Goal: Task Accomplishment & Management: Use online tool/utility

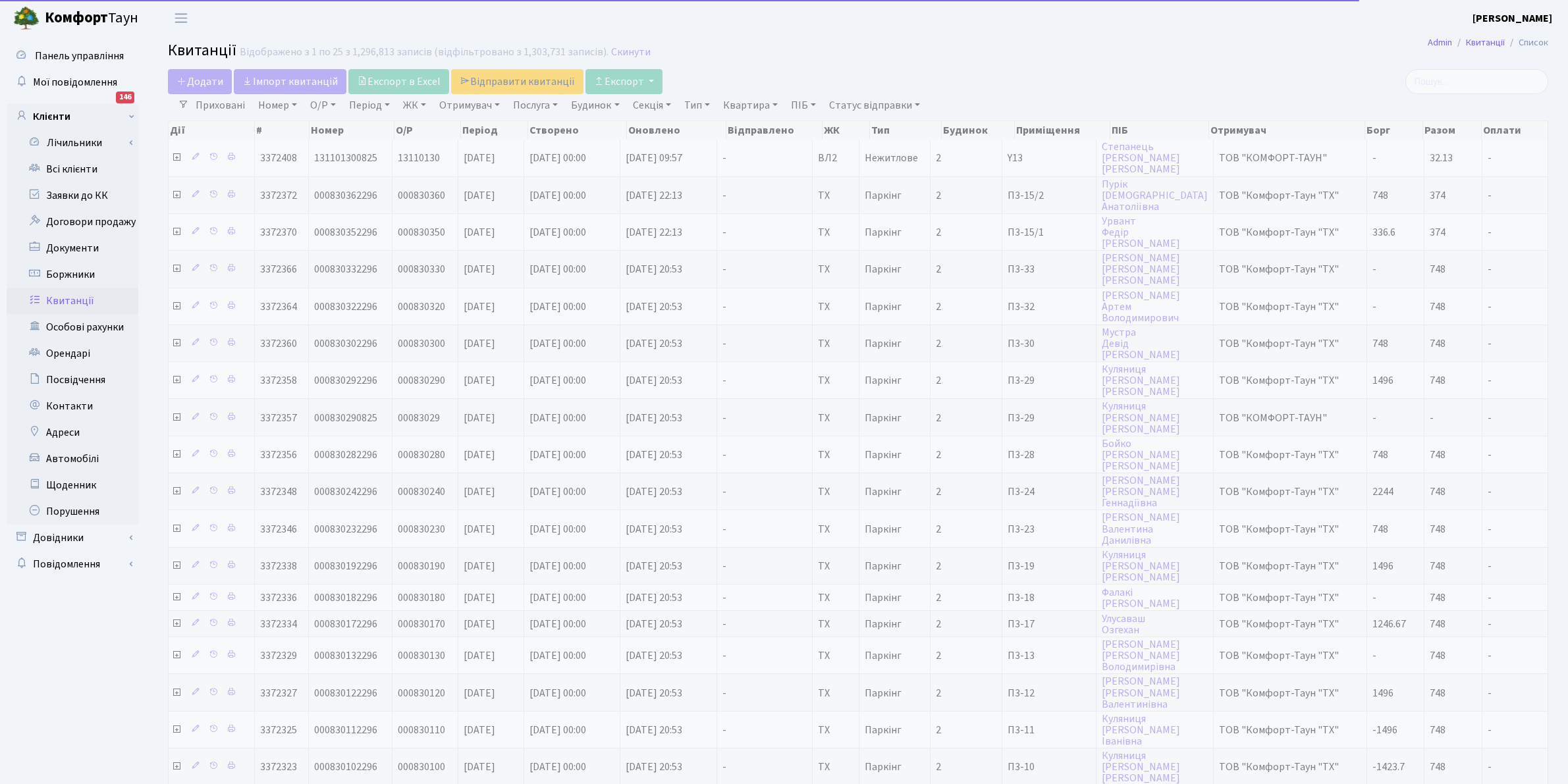
select select "25"
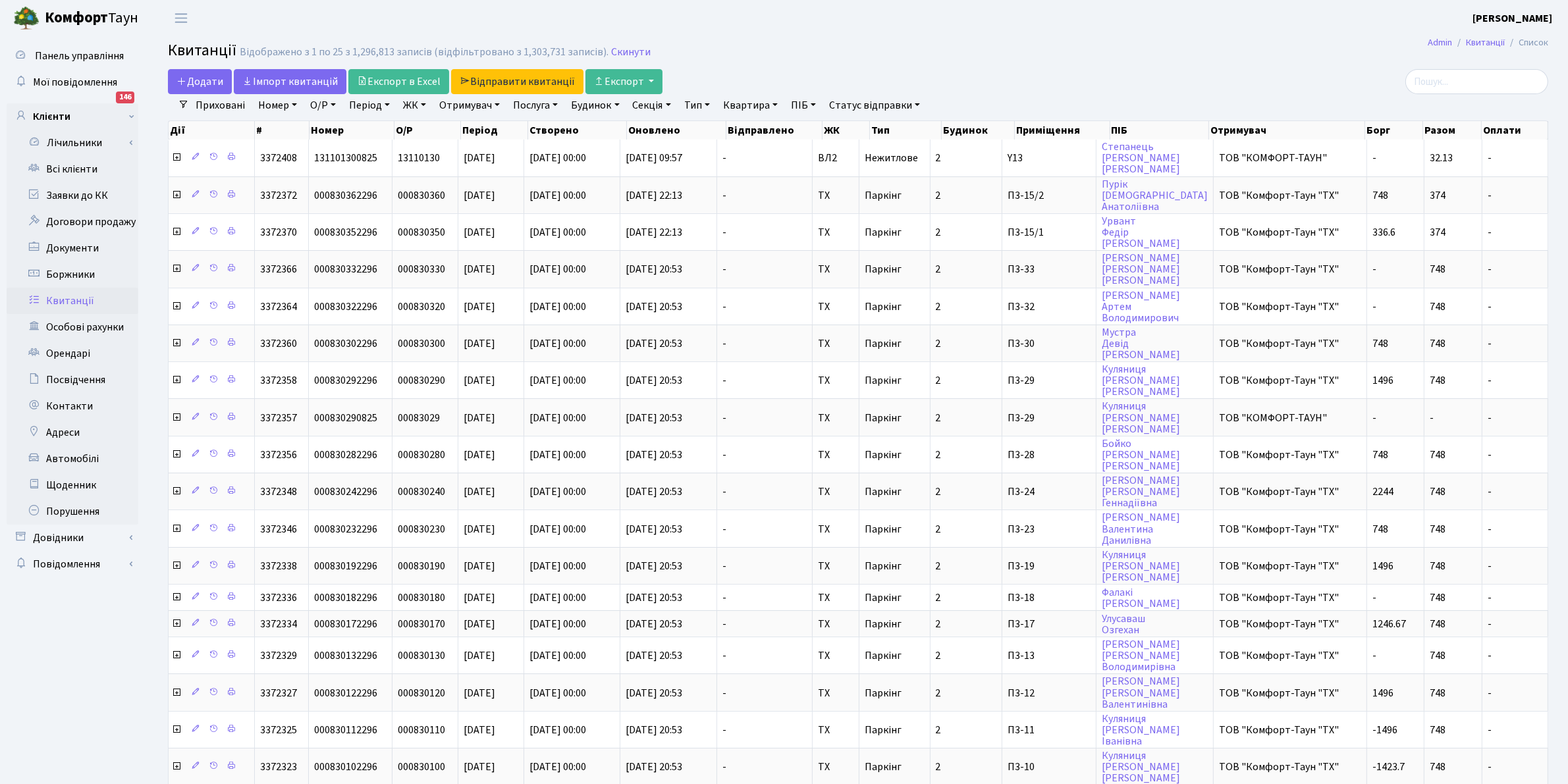
click at [63, 300] on link "Квитанції" at bounding box center [72, 300] width 132 height 27
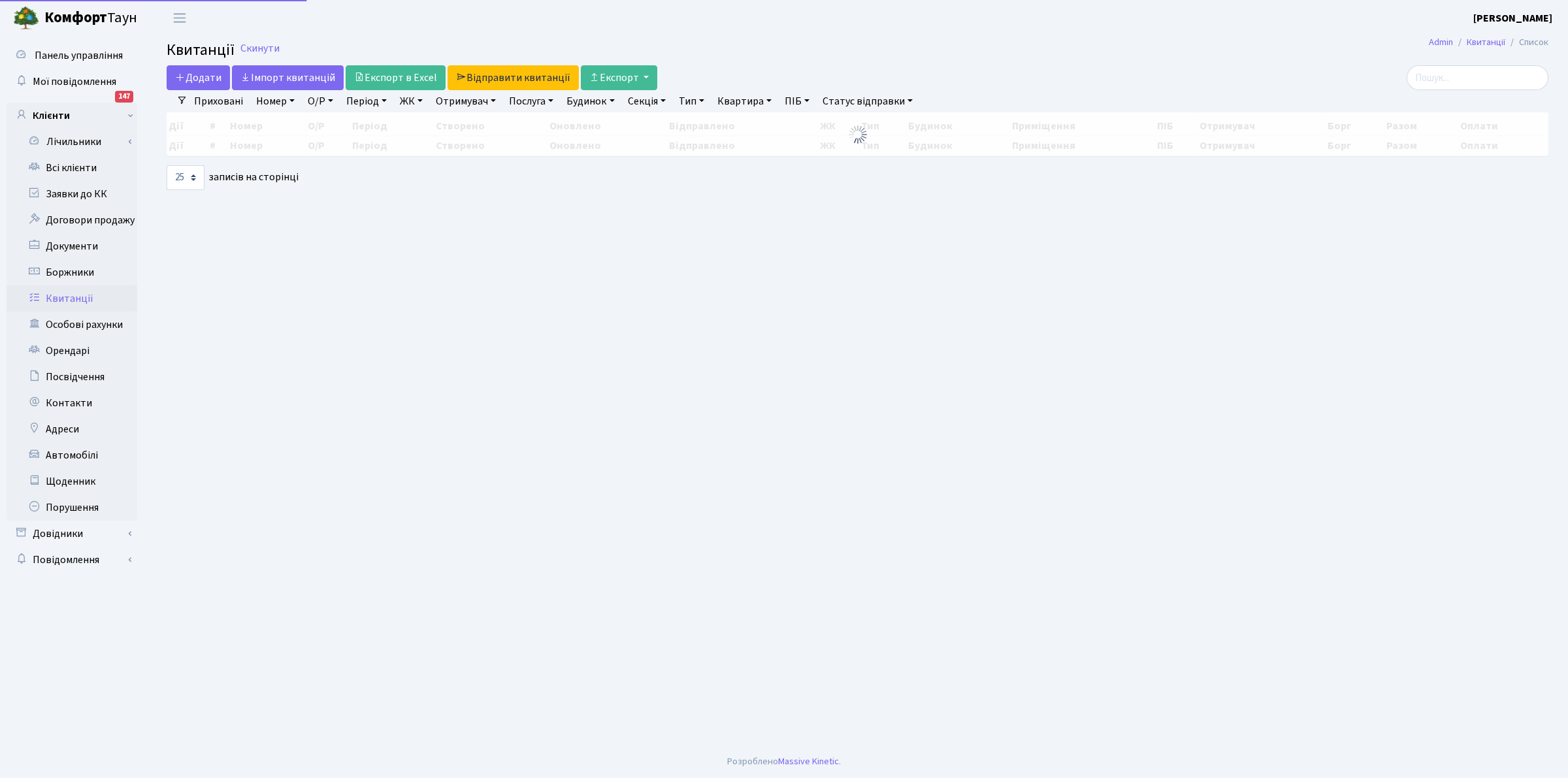
select select "25"
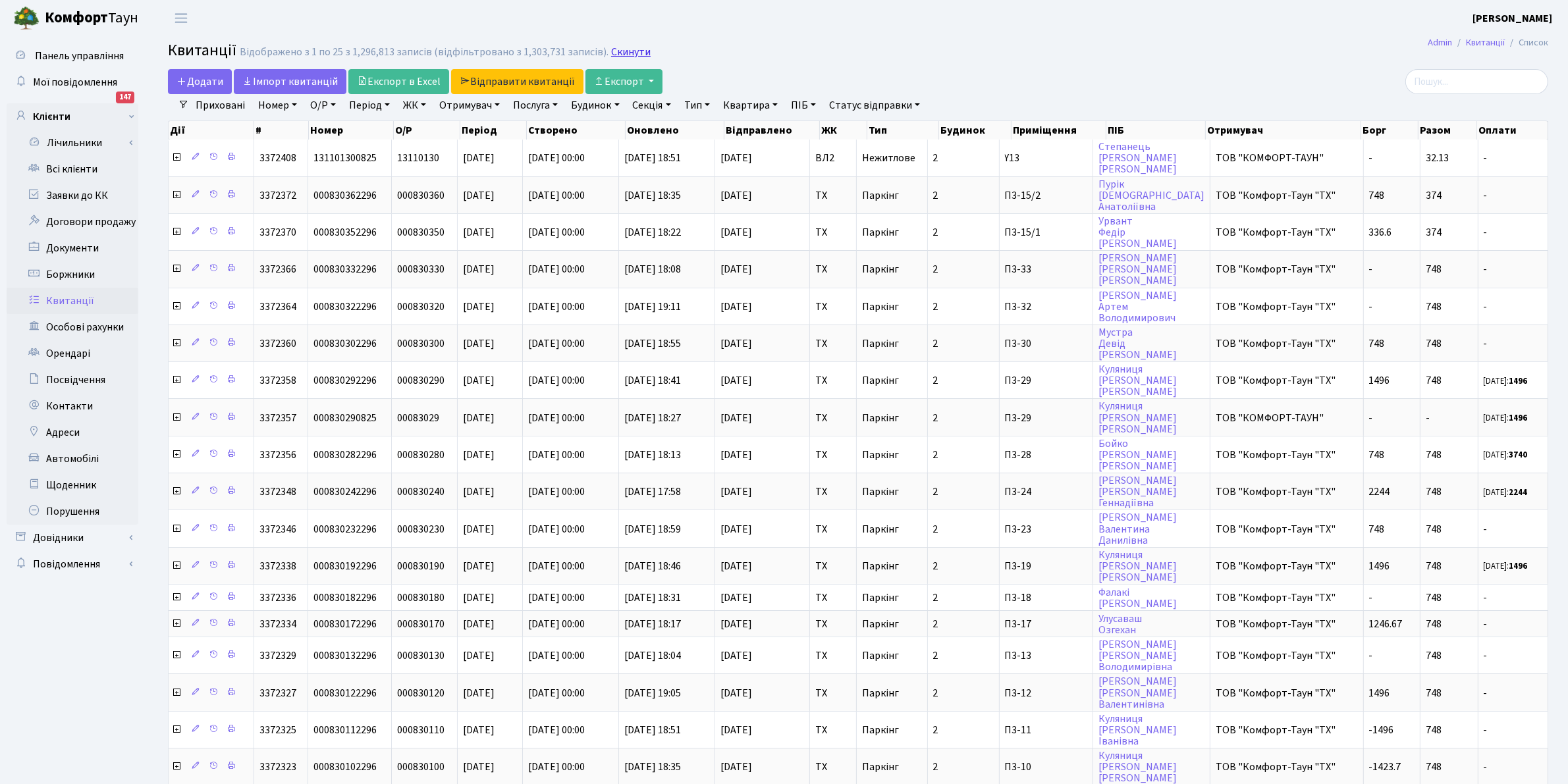
click at [611, 53] on link "Скинути" at bounding box center [630, 52] width 39 height 13
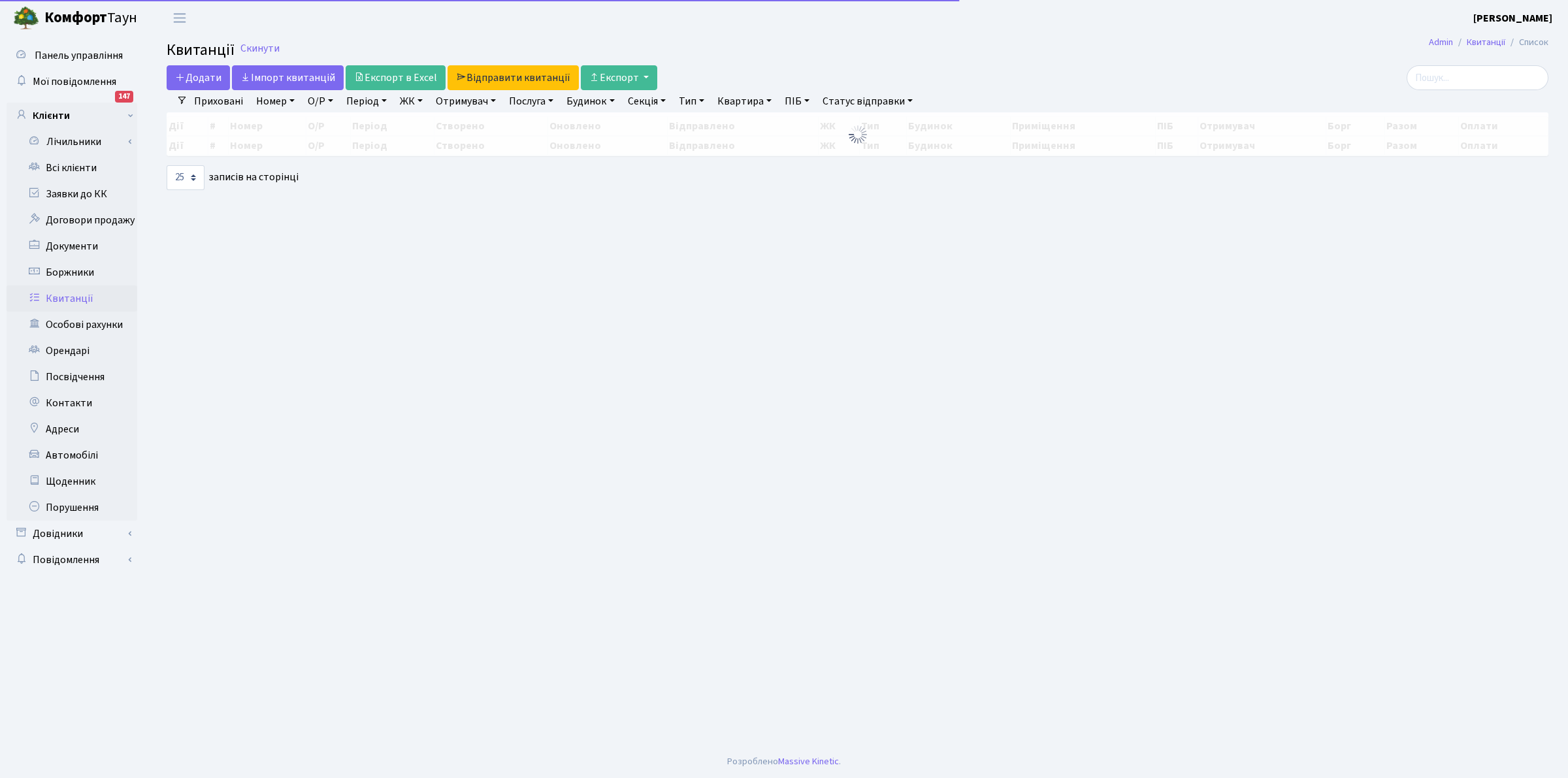
select select "25"
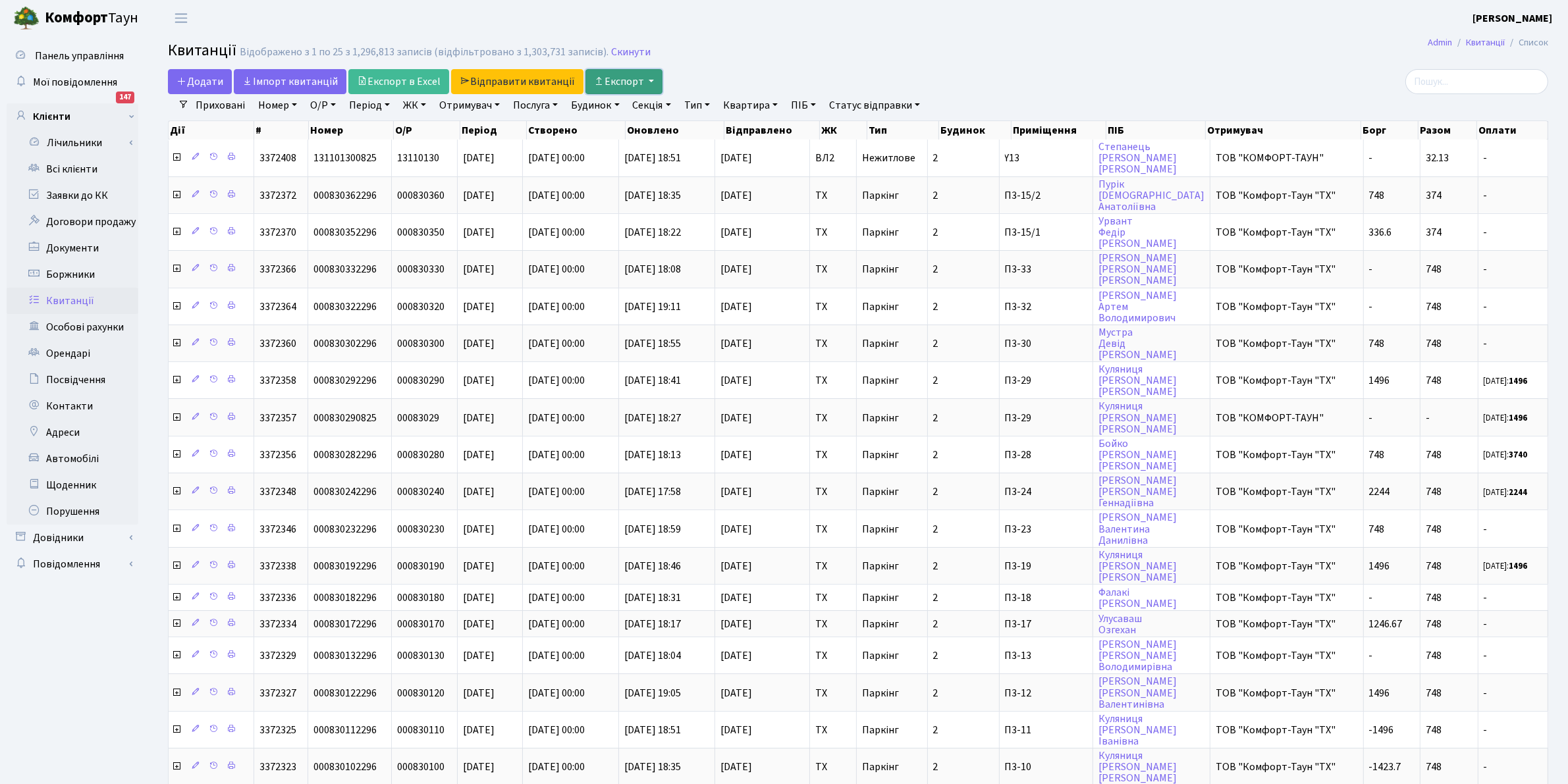
click at [610, 82] on button "Експорт" at bounding box center [624, 81] width 77 height 25
click at [342, 10] on header "Комфорт Таун Клишко І. В. Мій обліковий запис Вийти" at bounding box center [784, 18] width 1568 height 36
click at [482, 107] on link "Отримувач" at bounding box center [469, 105] width 71 height 22
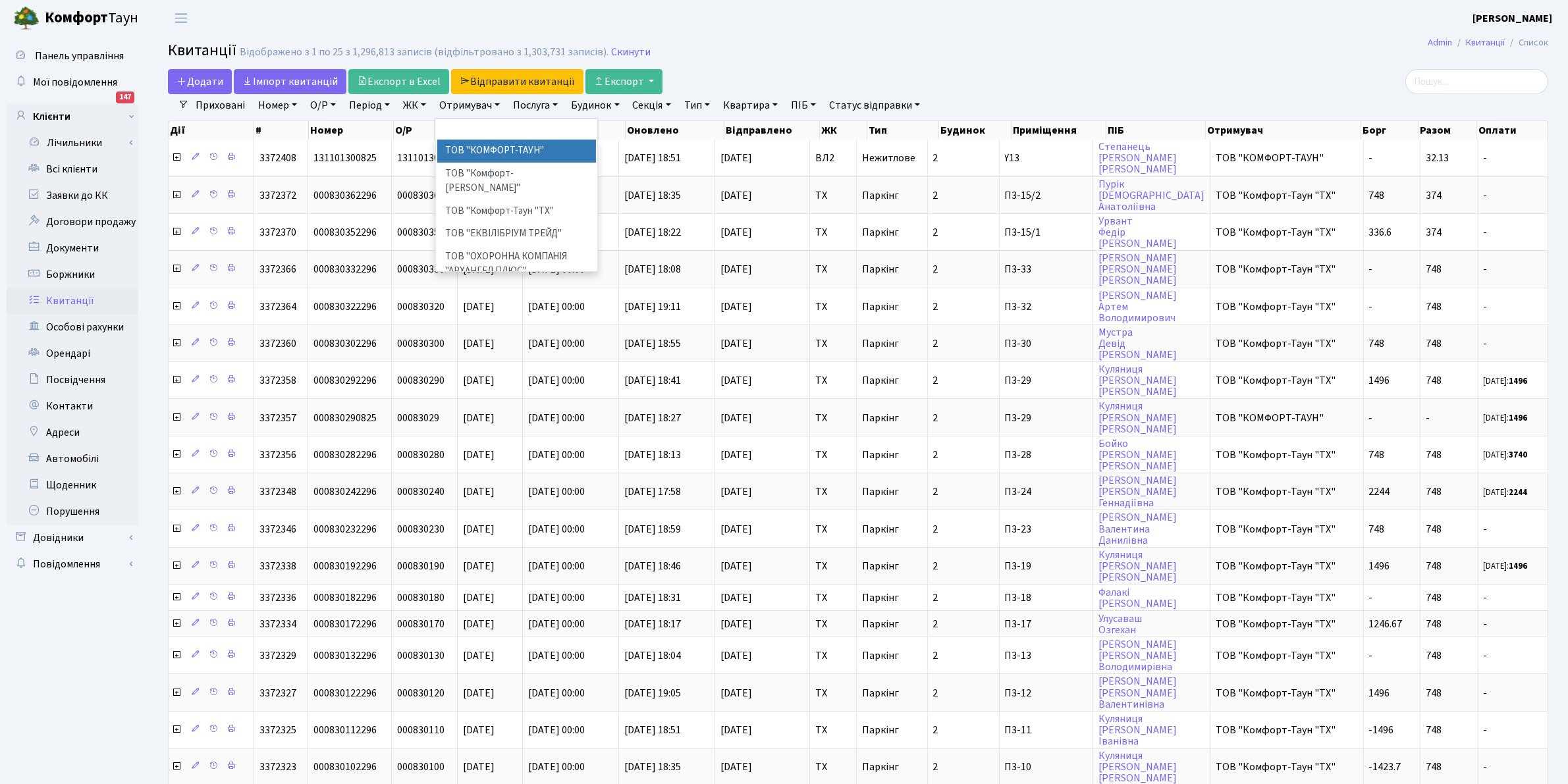
drag, startPoint x: 490, startPoint y: 147, endPoint x: 485, endPoint y: 133, distance: 14.9
click at [490, 147] on li "ТОВ "КОМФОРТ-ТАУН"" at bounding box center [517, 151] width 159 height 23
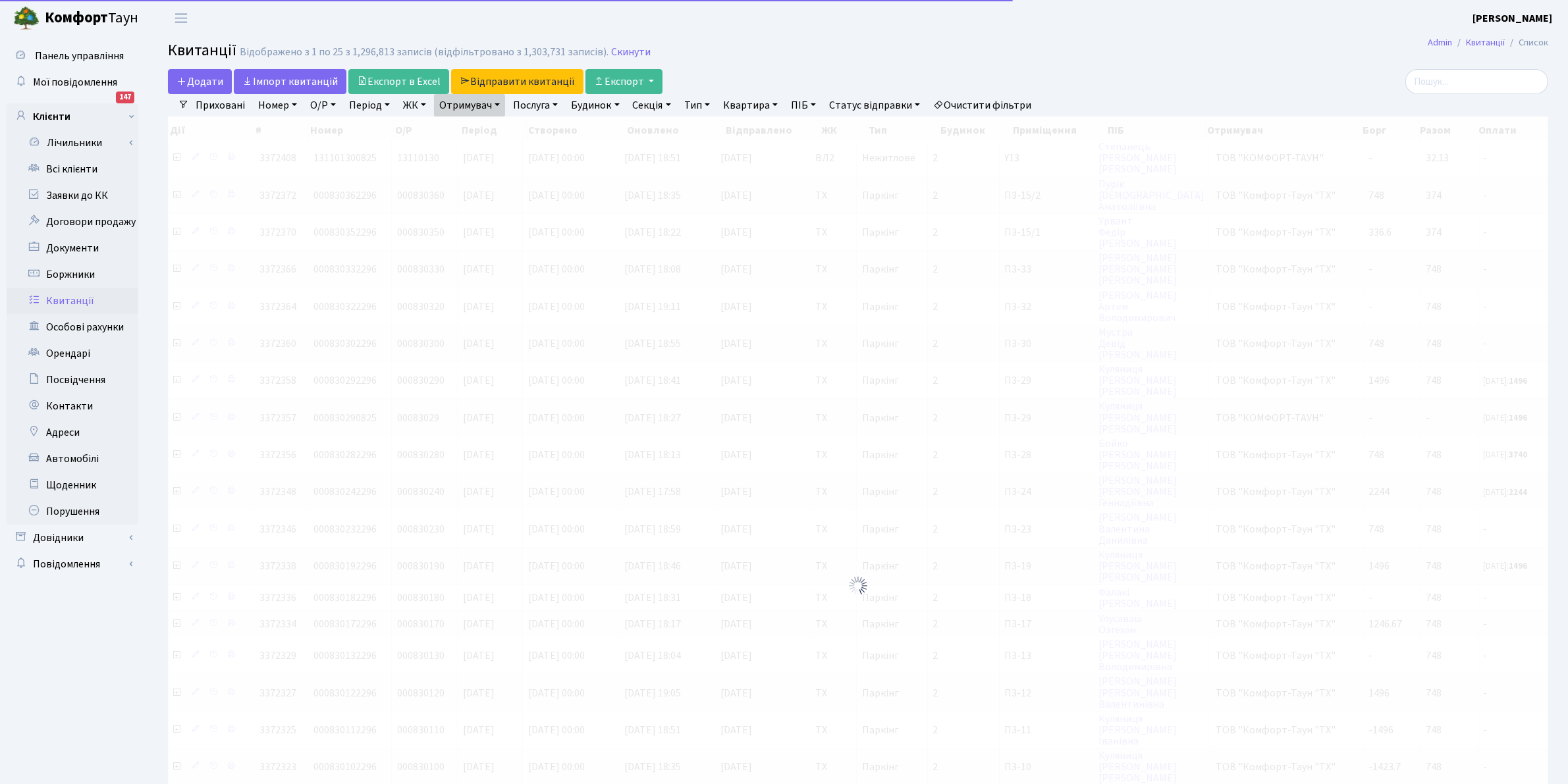
click at [461, 110] on link "Отримувач" at bounding box center [469, 105] width 71 height 22
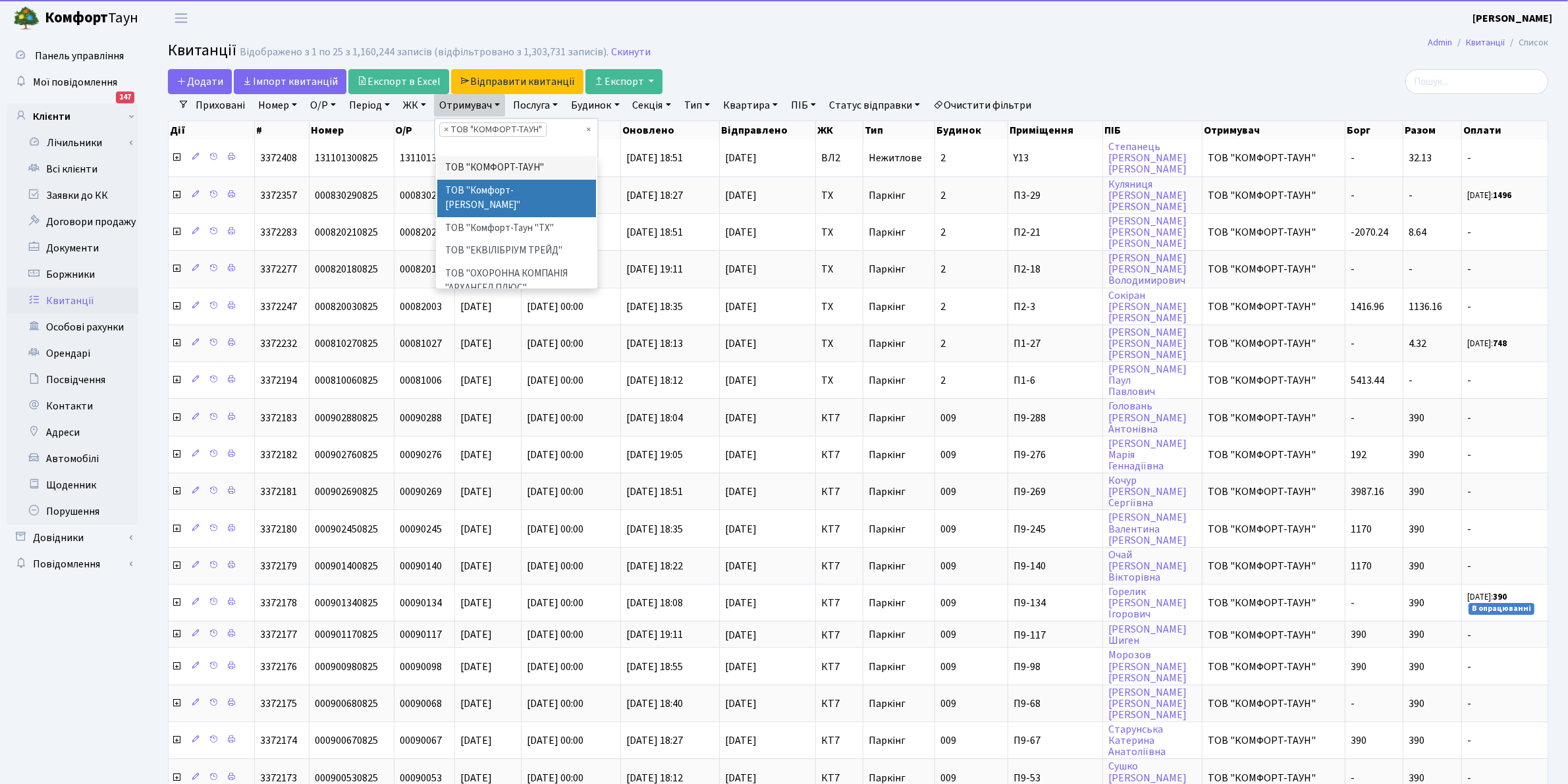
drag, startPoint x: 483, startPoint y: 186, endPoint x: 476, endPoint y: 178, distance: 10.6
click at [479, 180] on li "ТОВ "Комфорт-[PERSON_NAME]"" at bounding box center [517, 198] width 159 height 38
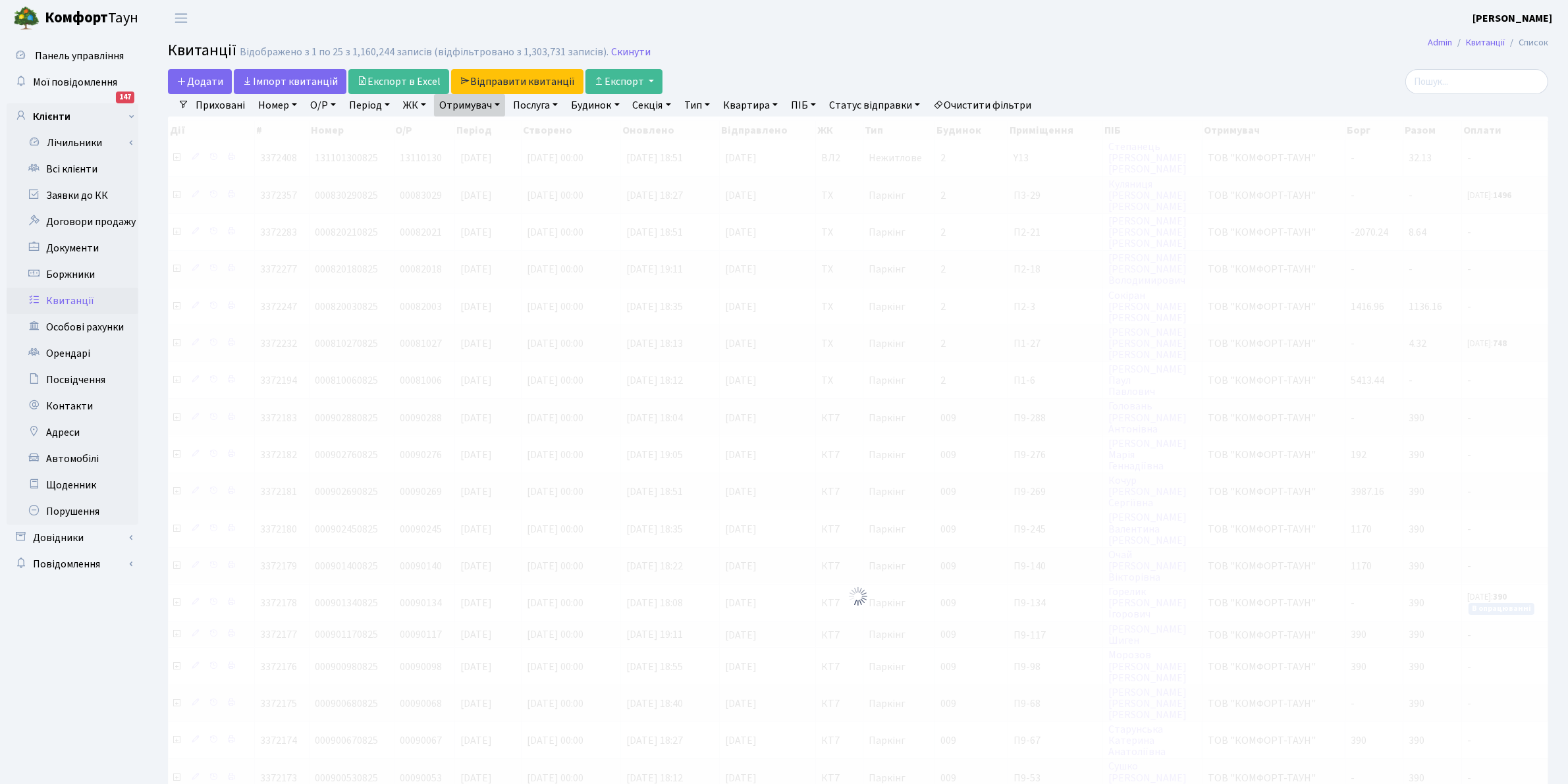
click at [468, 104] on link "Отримувач" at bounding box center [469, 105] width 71 height 22
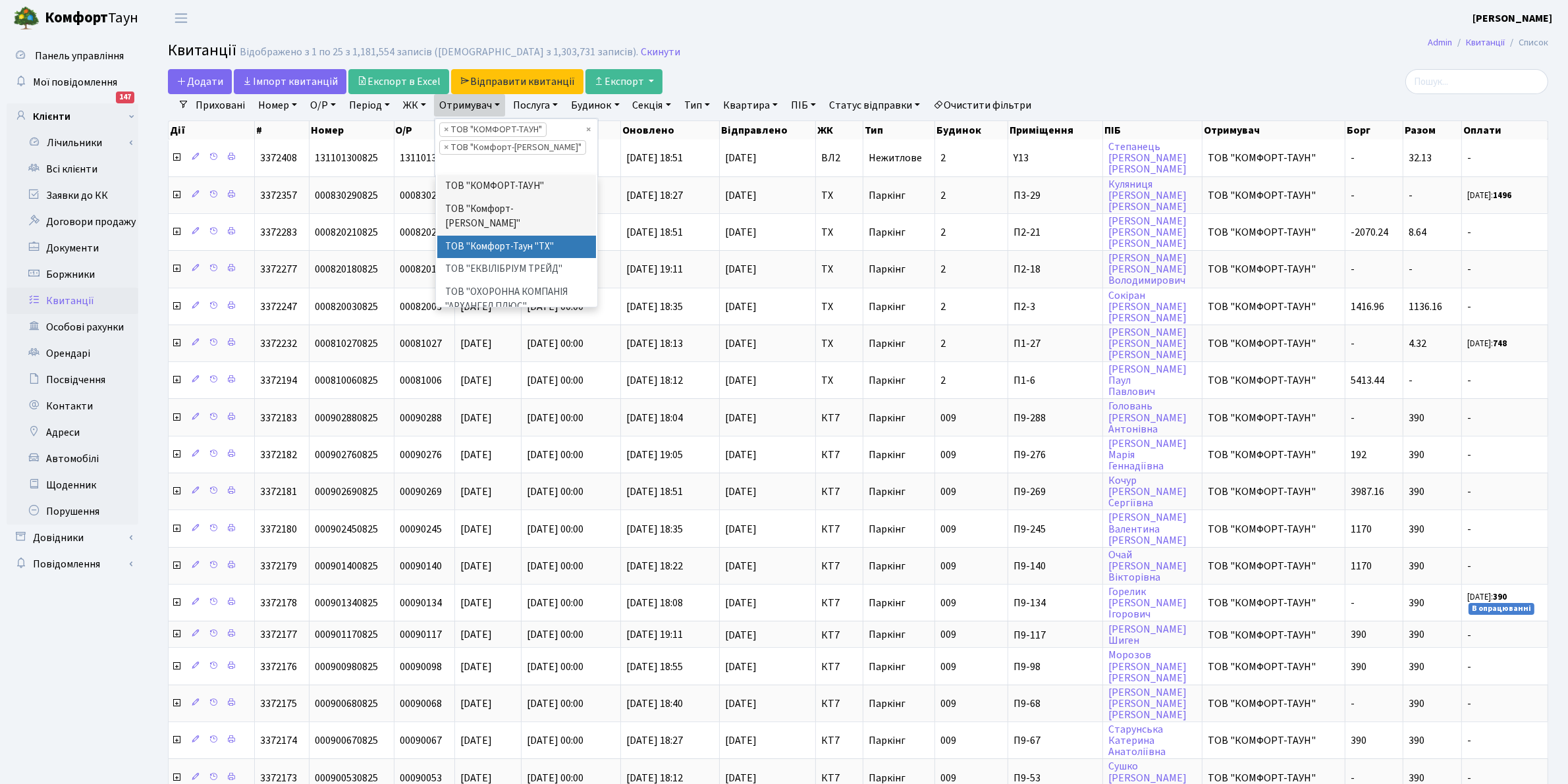
click at [515, 235] on li "ТОВ "Комфорт-Таун "ТХ"" at bounding box center [517, 247] width 159 height 23
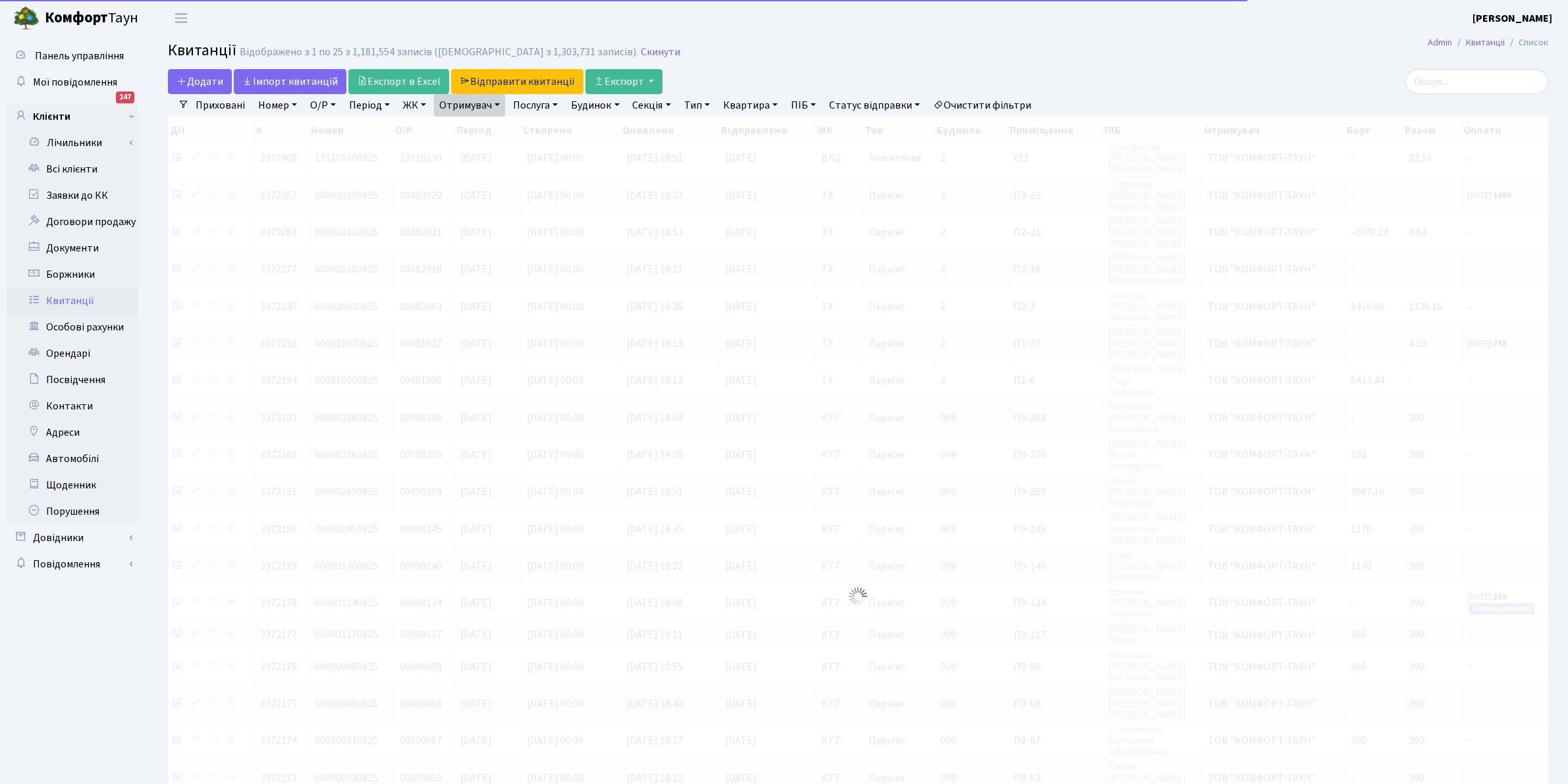
click at [469, 102] on link "Отримувач" at bounding box center [469, 105] width 71 height 22
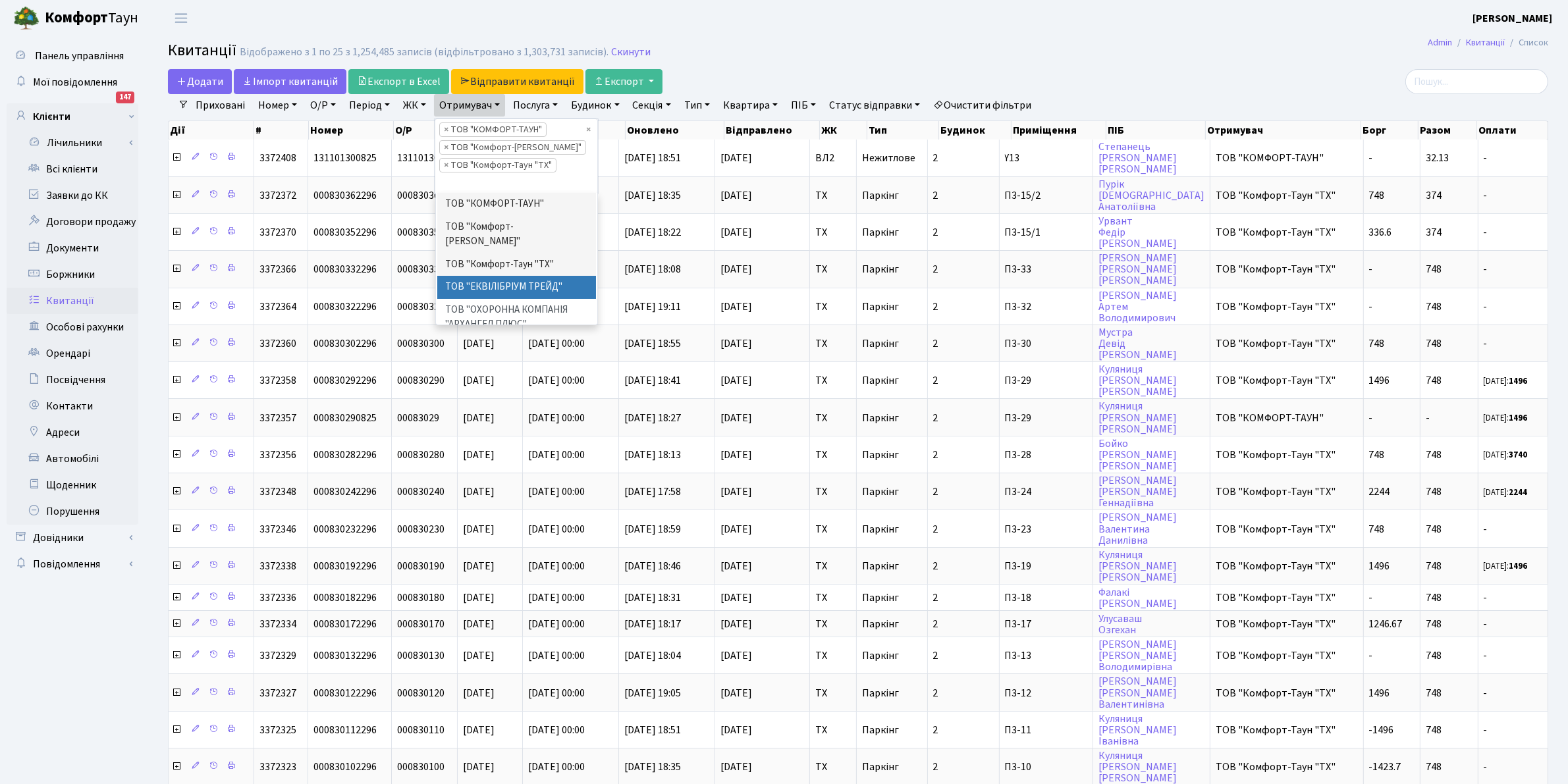
click at [508, 276] on li "ТОВ "ЕКВІЛІБРІУМ ТРЕЙД"" at bounding box center [517, 287] width 159 height 23
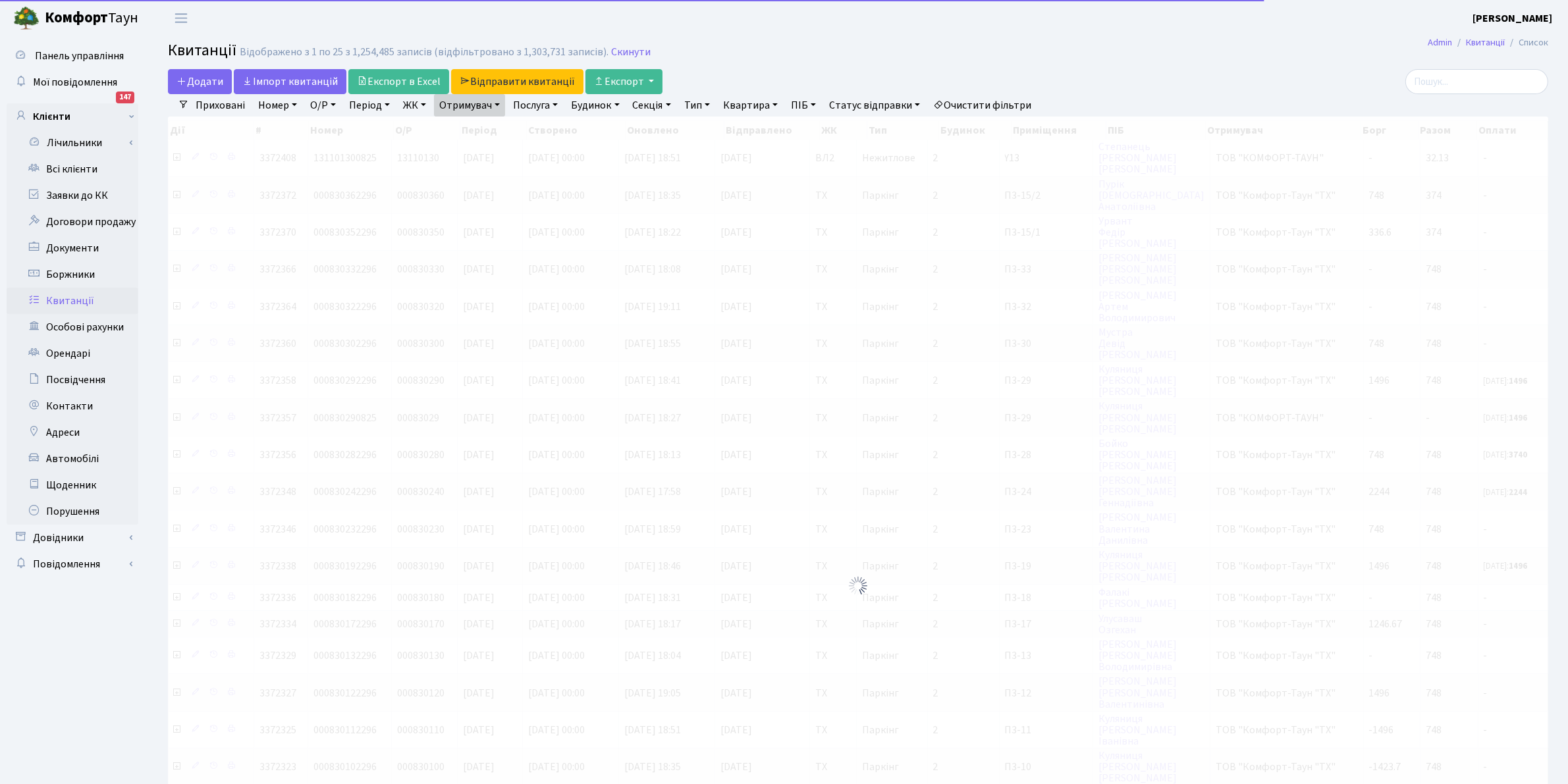
click at [460, 108] on link "Отримувач" at bounding box center [469, 105] width 71 height 22
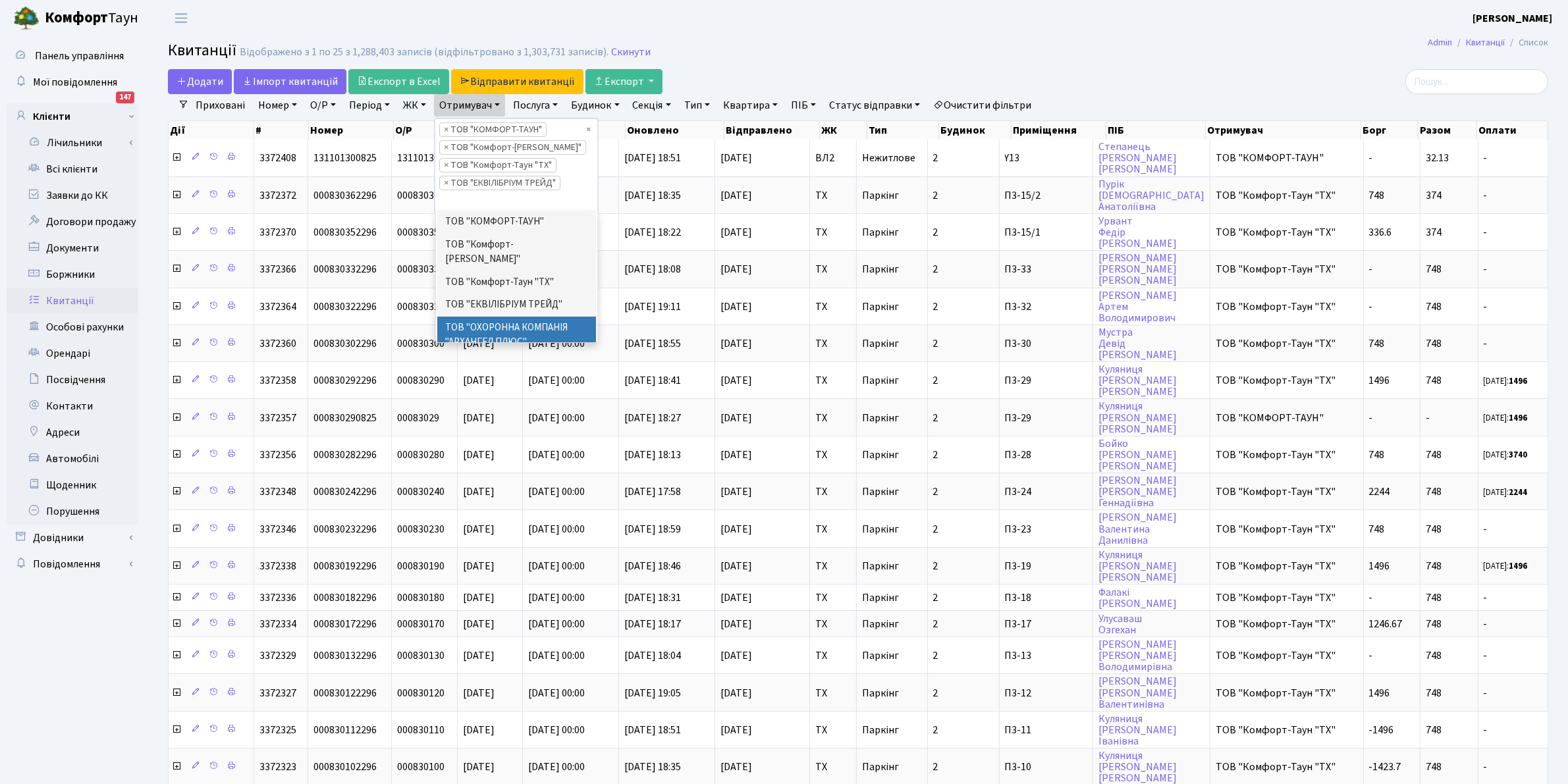
scroll to position [20, 0]
click at [850, 45] on h2 "Квитанції Відображено з 1 по 25 з 1,288,403 записів (відфільтровано з 1,303,731…" at bounding box center [858, 53] width 1380 height 22
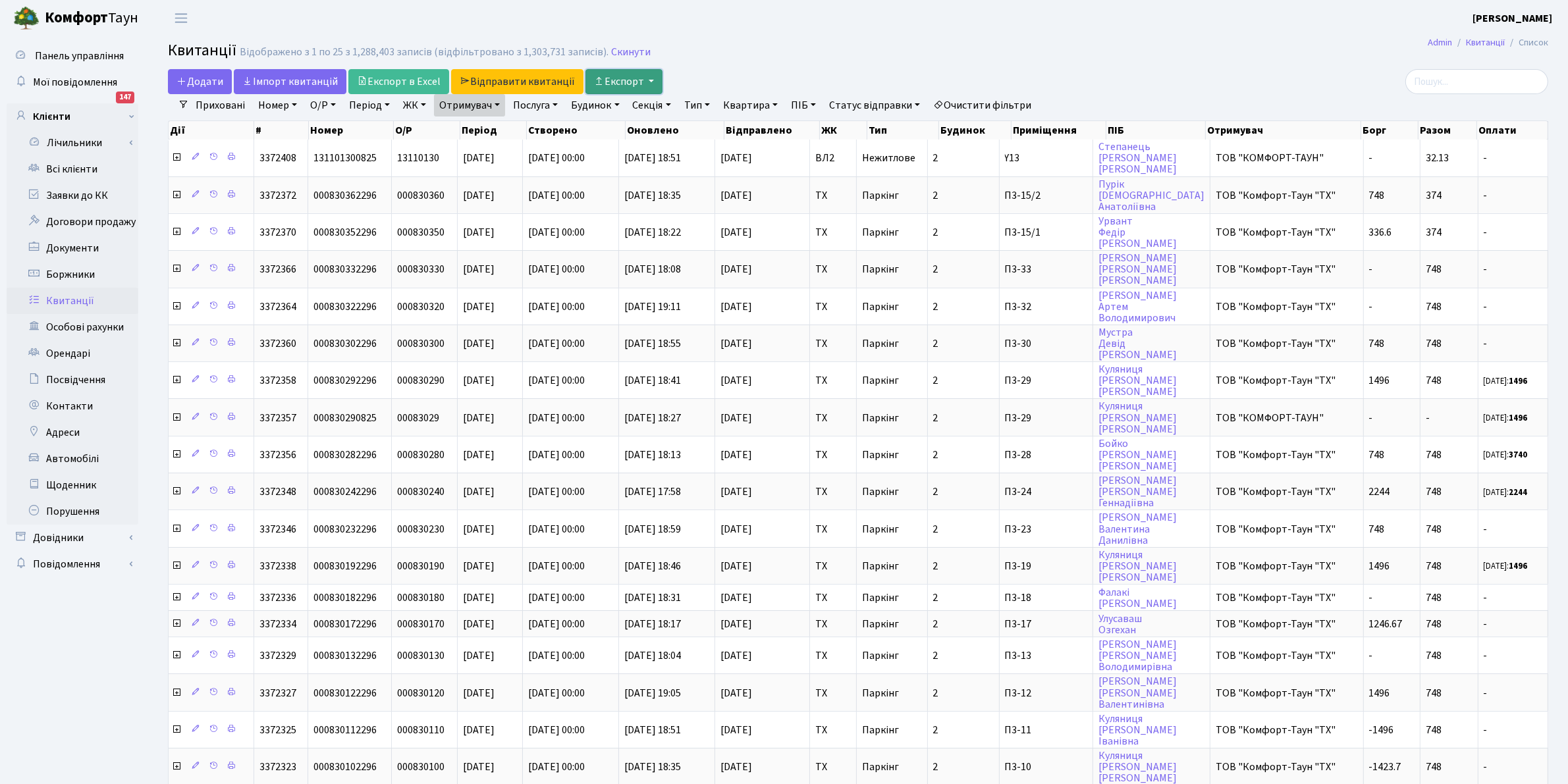
click at [620, 79] on button "Експорт" at bounding box center [624, 81] width 77 height 25
click at [639, 113] on img at bounding box center [651, 112] width 99 height 16
click at [47, 165] on link "Всі клієнти" at bounding box center [72, 169] width 132 height 27
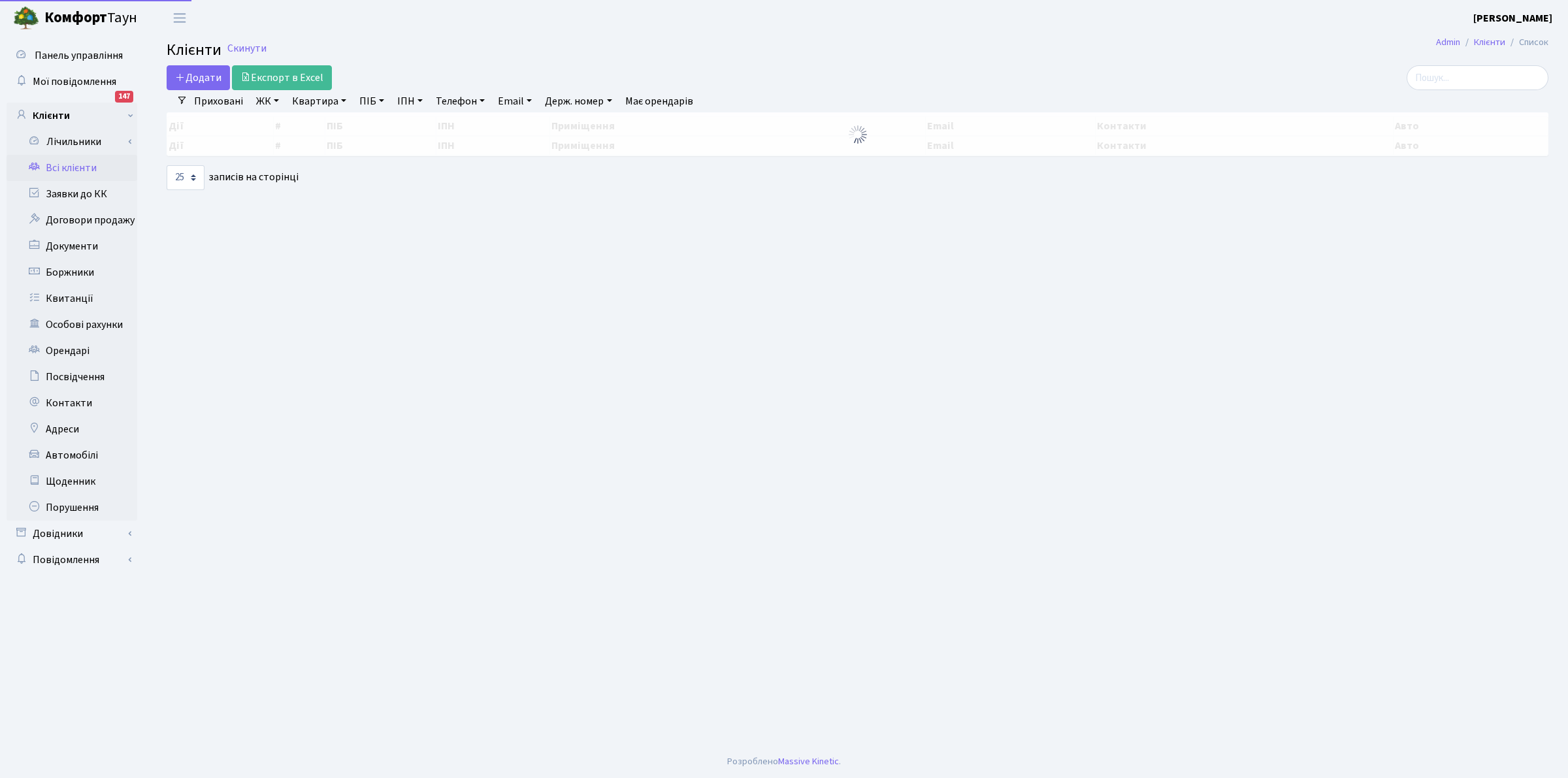
select select "25"
